Goal: Transaction & Acquisition: Obtain resource

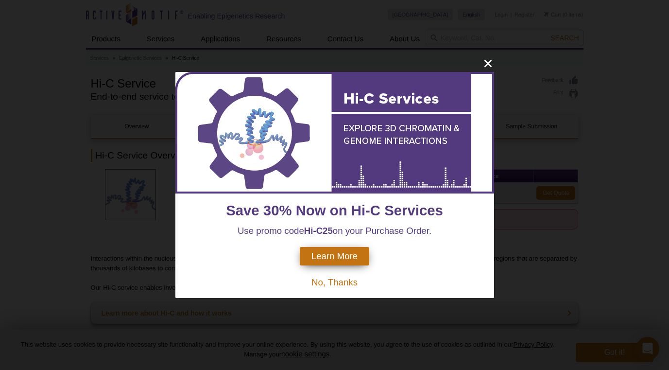
click at [335, 282] on span "No, Thanks" at bounding box center [334, 282] width 46 height 10
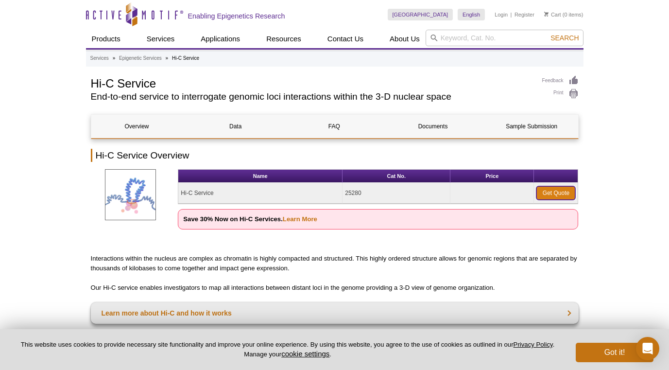
click at [552, 191] on link "Get Quote" at bounding box center [555, 193] width 39 height 14
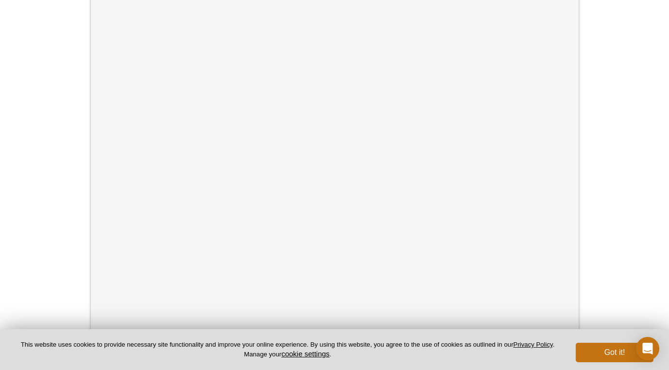
scroll to position [241, 0]
